Goal: Find specific page/section

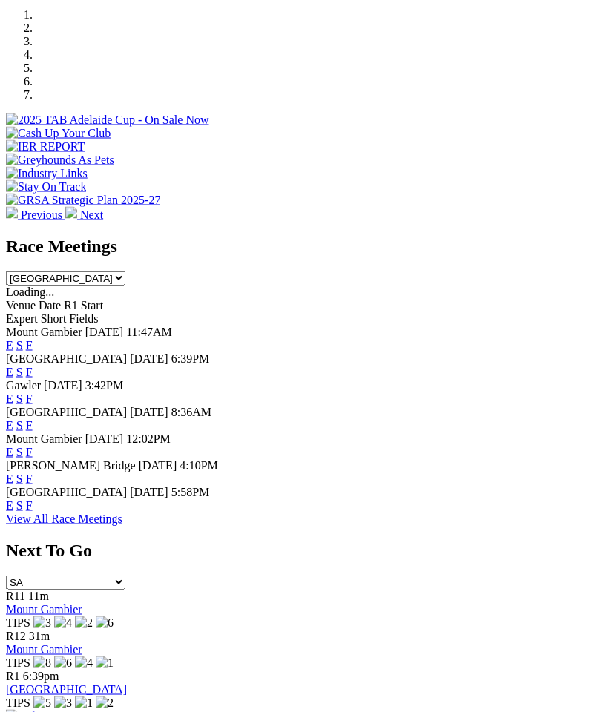
scroll to position [492, 0]
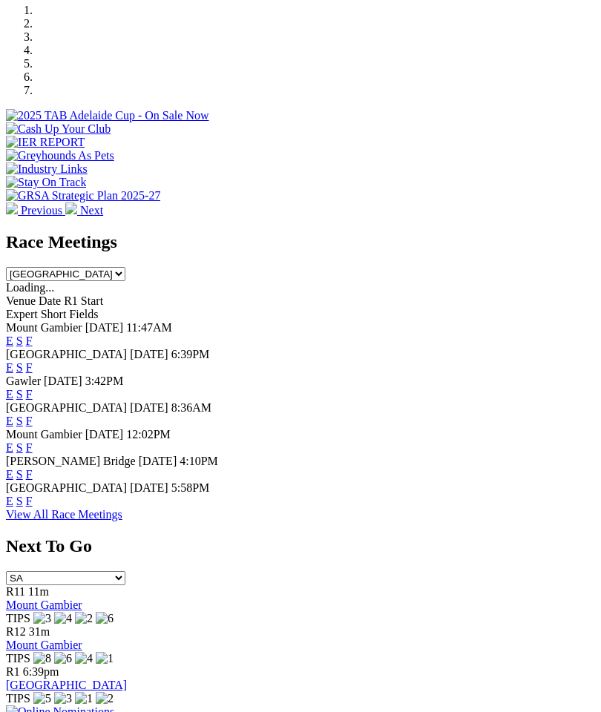
click at [33, 507] on link "F" at bounding box center [29, 501] width 7 height 13
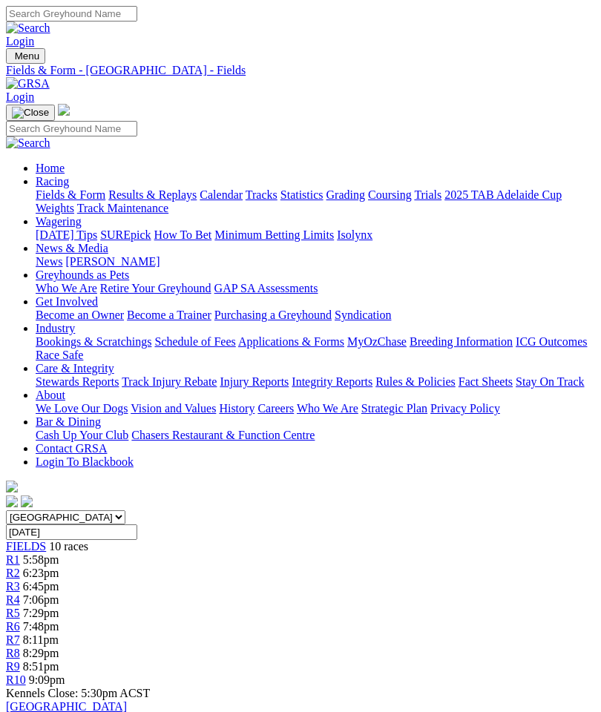
click at [12, 59] on img "Toggle navigation" at bounding box center [12, 59] width 0 height 0
click at [105, 199] on link "Fields & Form" at bounding box center [71, 194] width 70 height 13
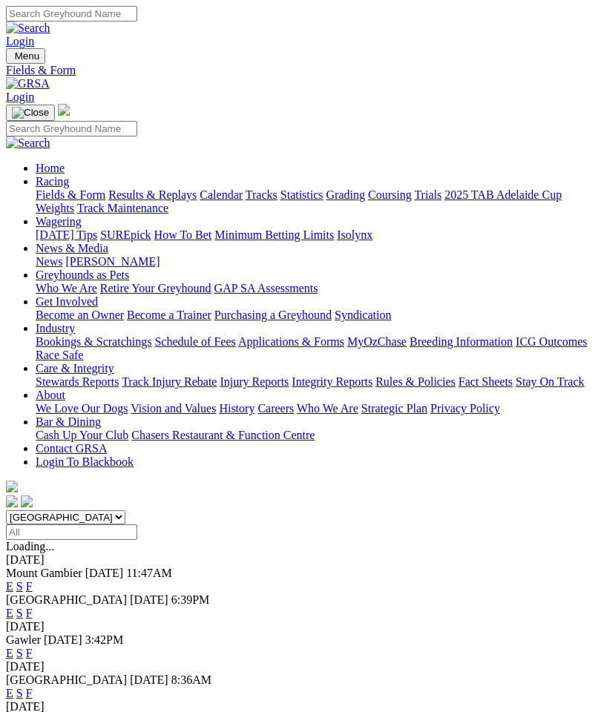
click at [33, 607] on link "F" at bounding box center [29, 613] width 7 height 13
click at [33, 647] on link "F" at bounding box center [29, 653] width 7 height 13
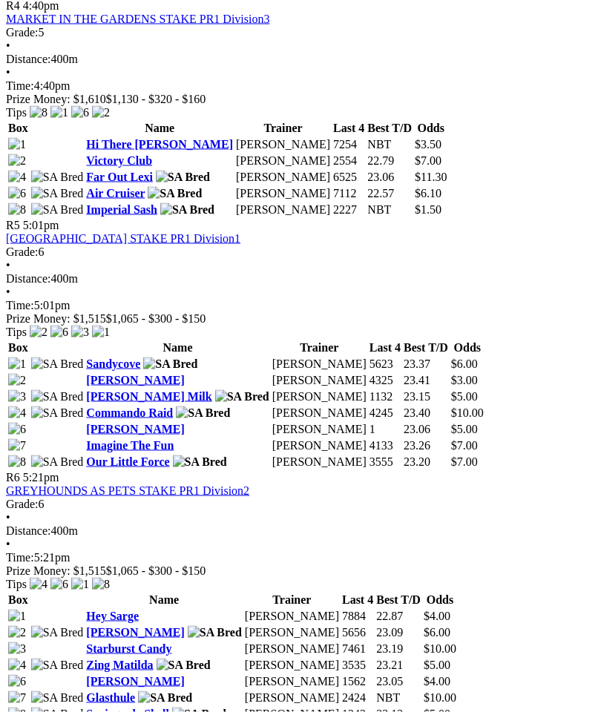
scroll to position [1457, 0]
